Goal: Navigation & Orientation: Find specific page/section

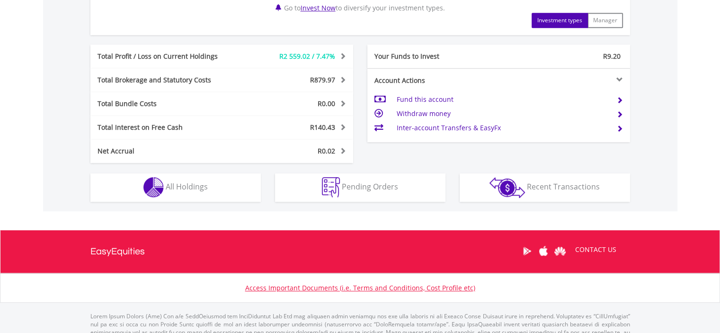
scroll to position [473, 0]
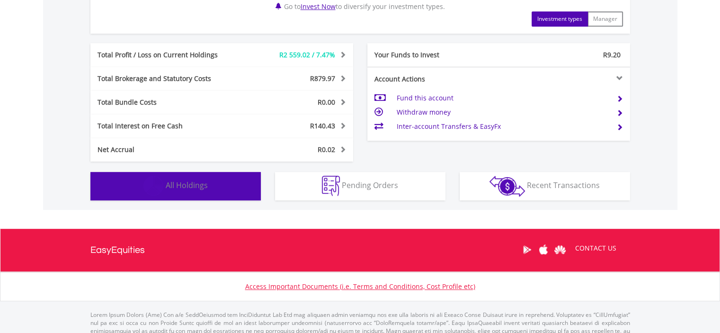
click at [182, 186] on span "All Holdings" at bounding box center [187, 185] width 42 height 10
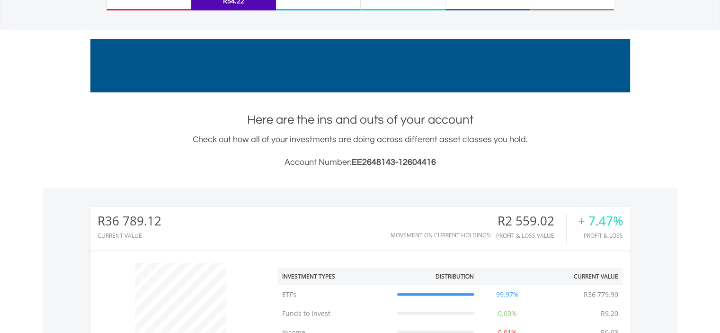
scroll to position [0, 0]
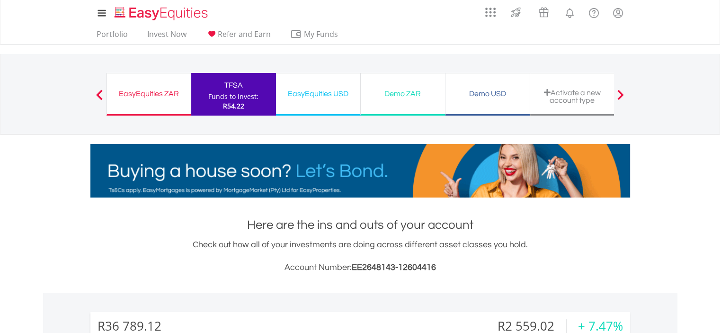
click at [150, 93] on div "EasyEquities ZAR" at bounding box center [149, 93] width 72 height 13
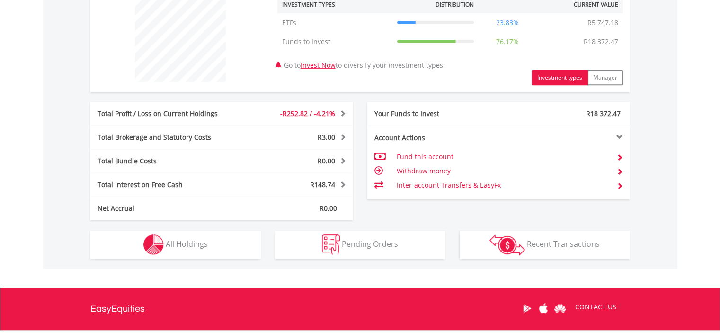
scroll to position [379, 0]
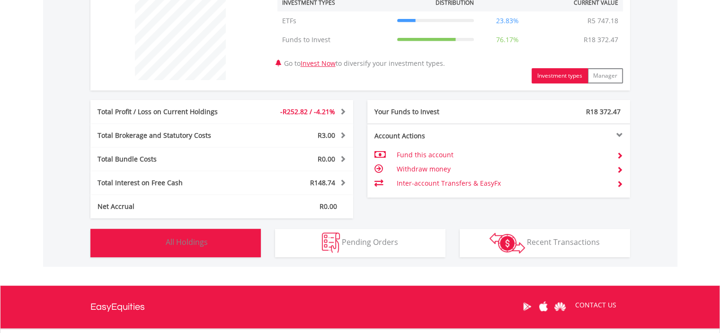
click at [160, 238] on img "button" at bounding box center [153, 242] width 20 height 20
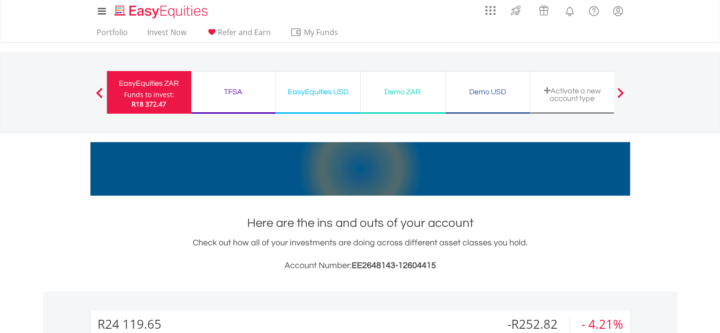
scroll to position [0, 0]
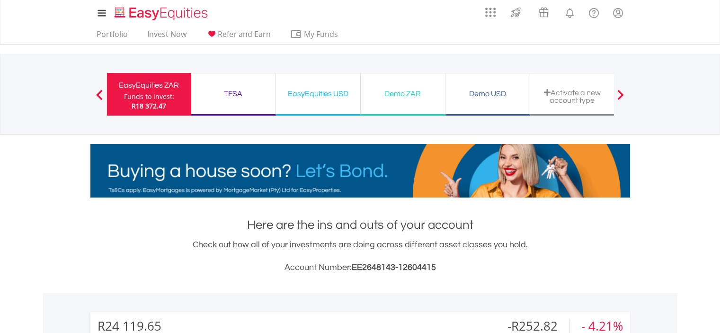
click at [317, 94] on div "EasyEquities USD" at bounding box center [318, 93] width 73 height 13
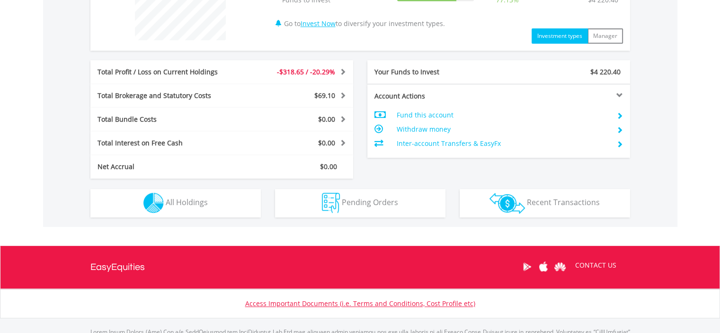
scroll to position [426, 0]
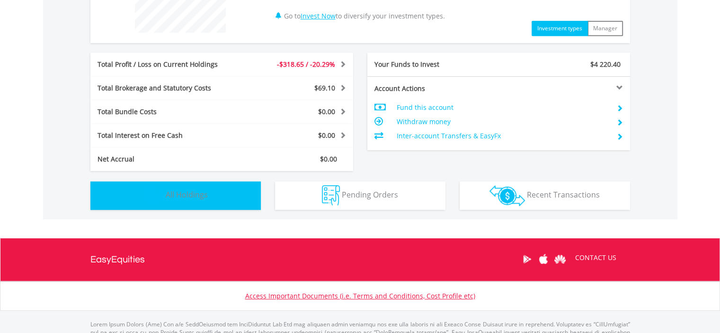
click at [168, 190] on span "All Holdings" at bounding box center [187, 194] width 42 height 10
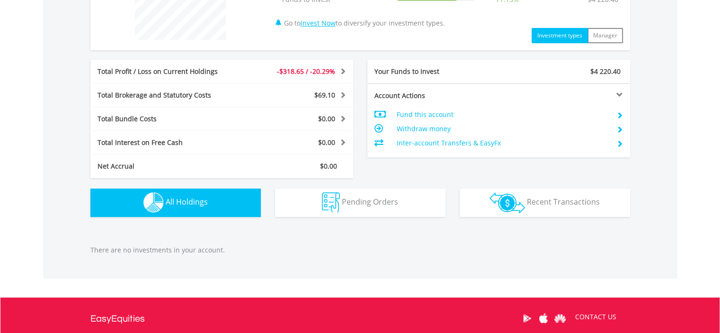
scroll to position [471, 0]
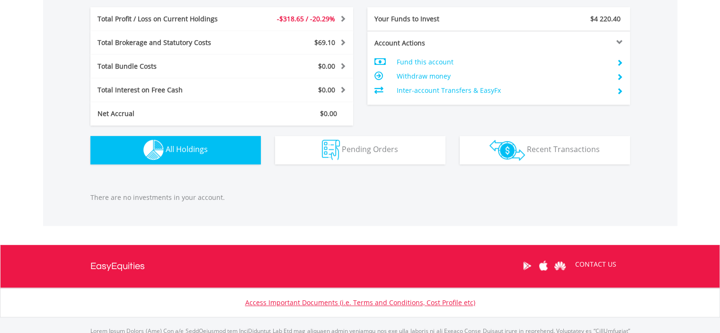
click at [168, 144] on span "All Holdings" at bounding box center [187, 149] width 42 height 10
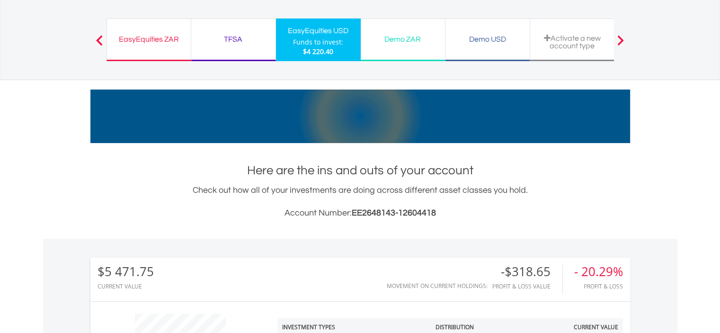
scroll to position [0, 0]
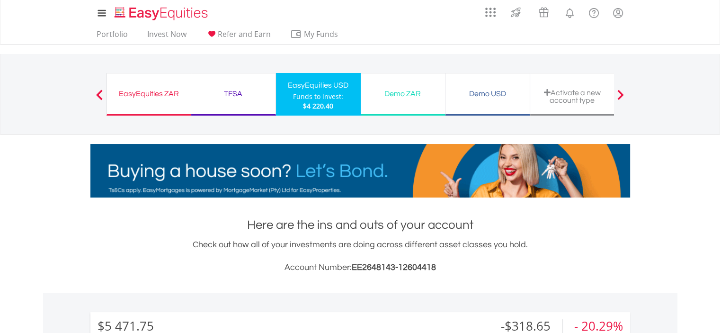
click at [231, 89] on div "TFSA" at bounding box center [233, 93] width 73 height 13
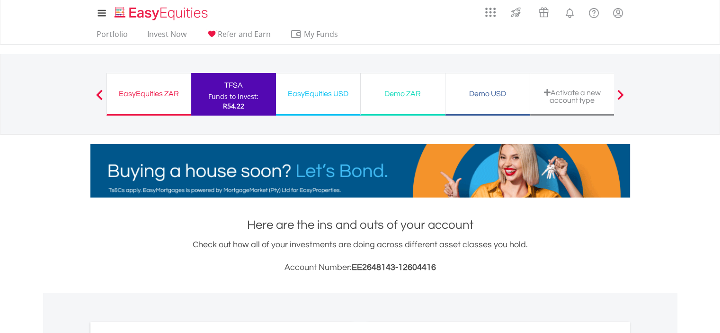
click at [307, 90] on div "EasyEquities USD" at bounding box center [318, 93] width 73 height 13
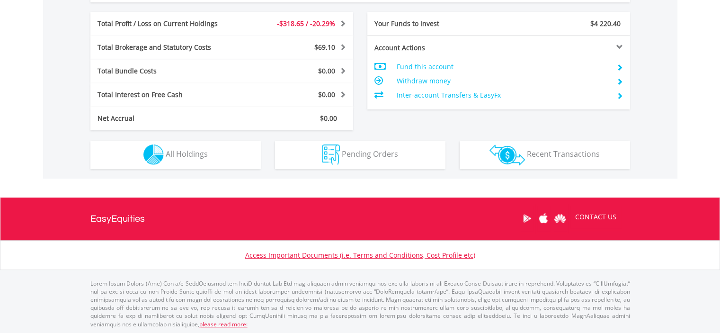
scroll to position [91, 180]
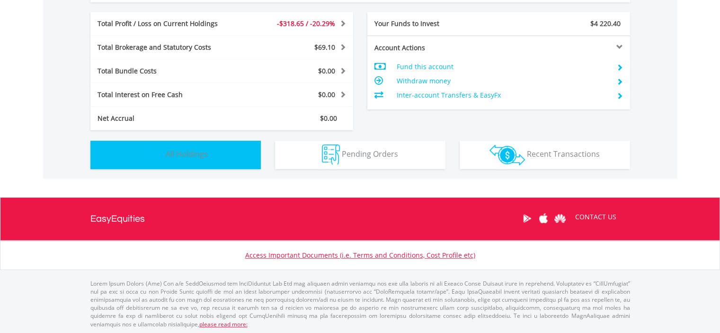
click at [186, 149] on span "All Holdings" at bounding box center [187, 154] width 42 height 10
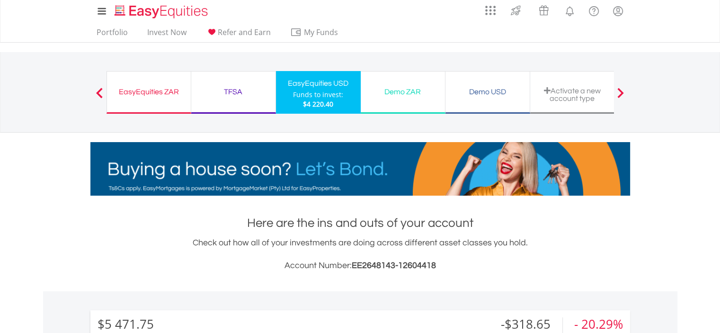
scroll to position [0, 0]
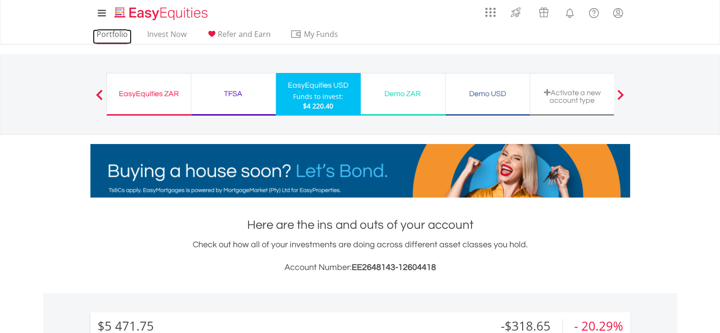
click at [99, 35] on link "Portfolio" at bounding box center [112, 36] width 39 height 15
